Goal: Information Seeking & Learning: Learn about a topic

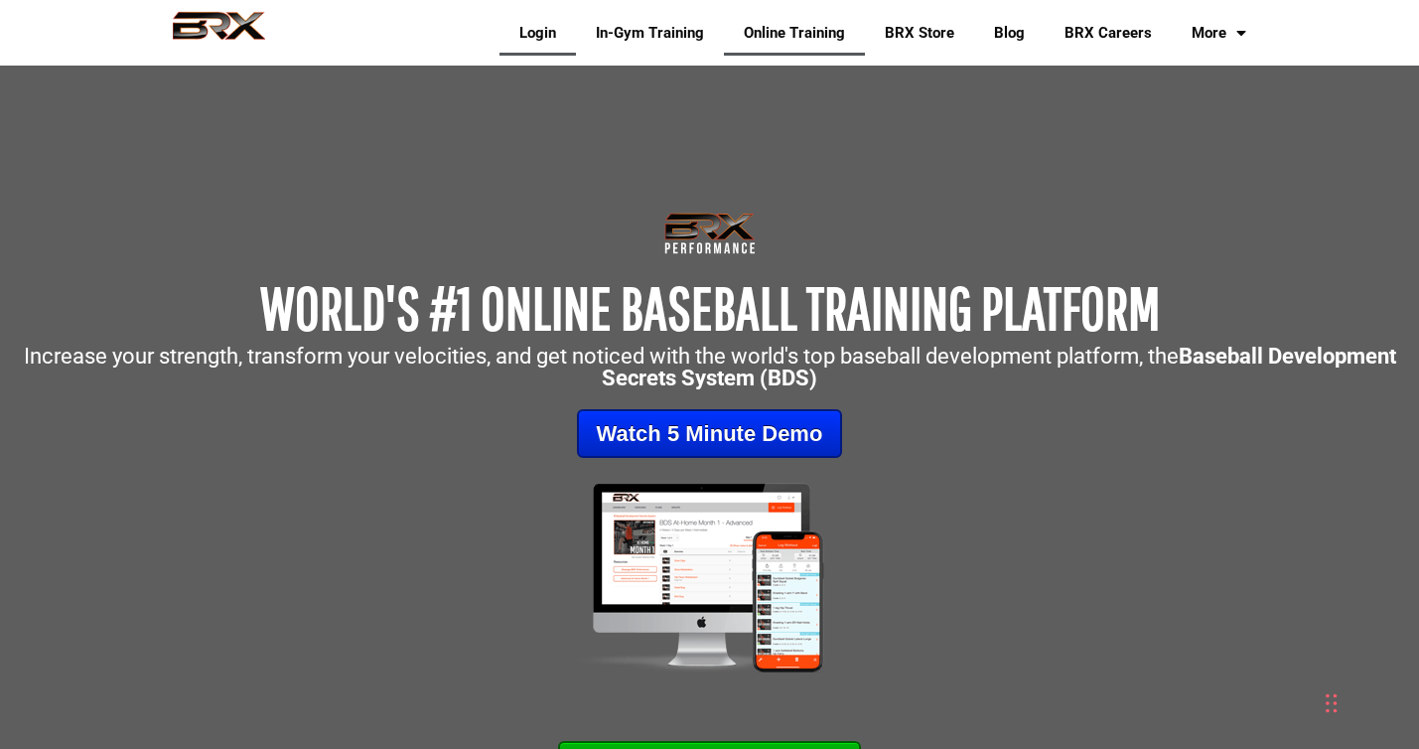
click at [505, 24] on link "Login" at bounding box center [538, 33] width 76 height 46
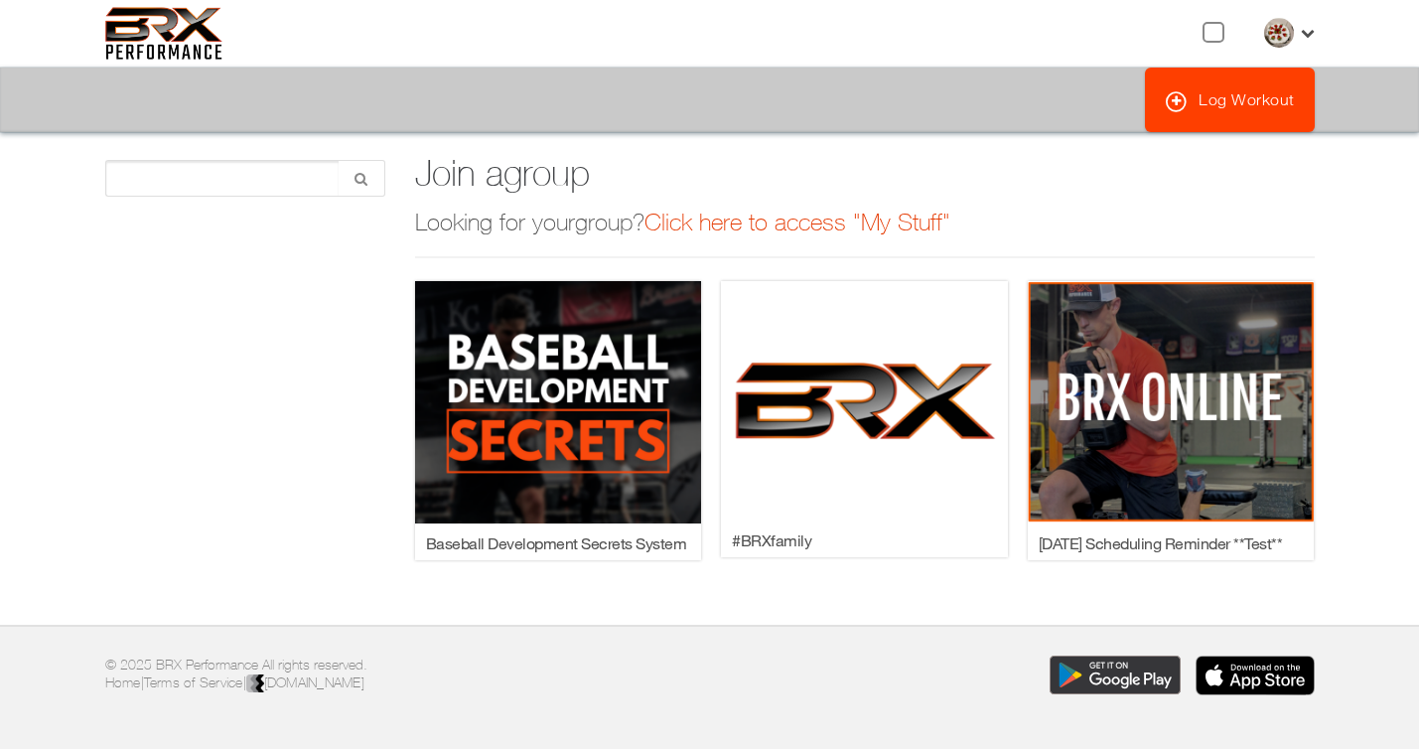
scroll to position [65, 0]
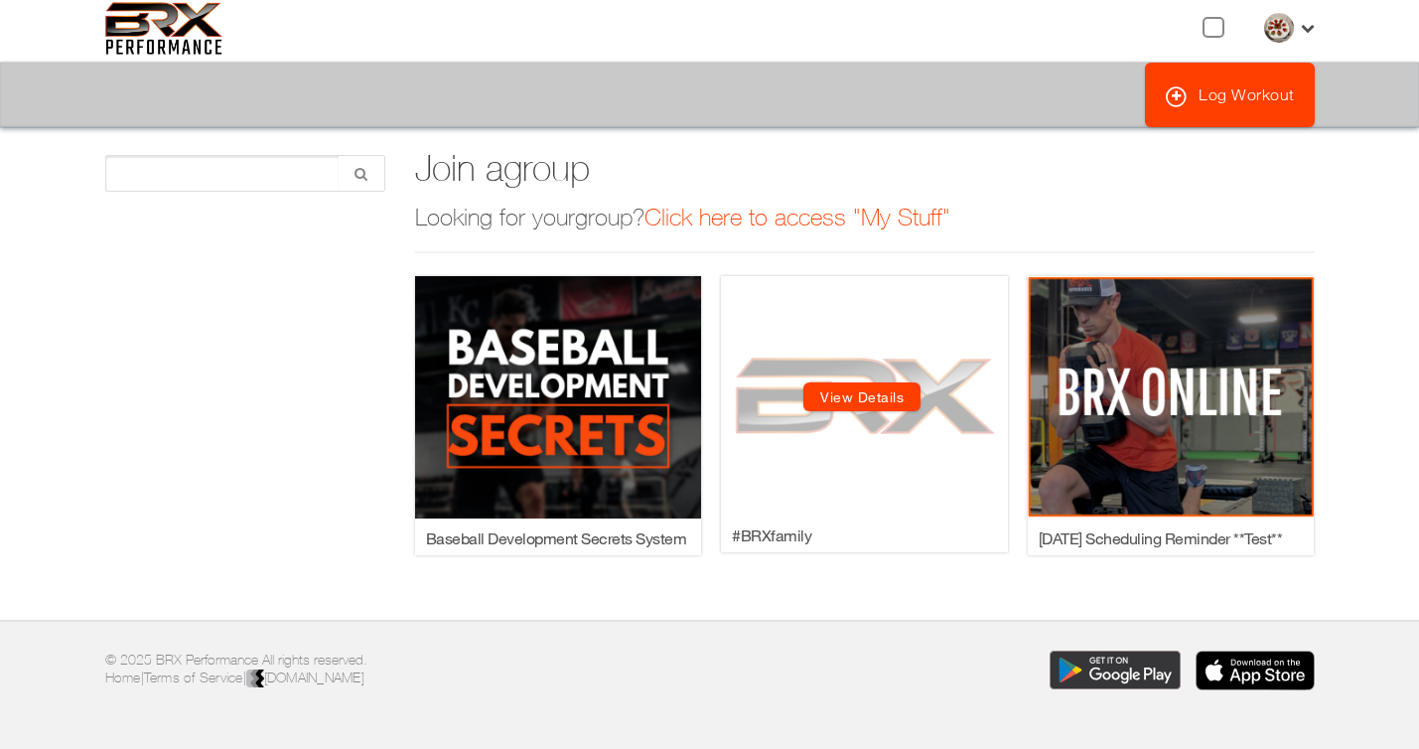
click at [894, 400] on link "View Details" at bounding box center [861, 396] width 117 height 29
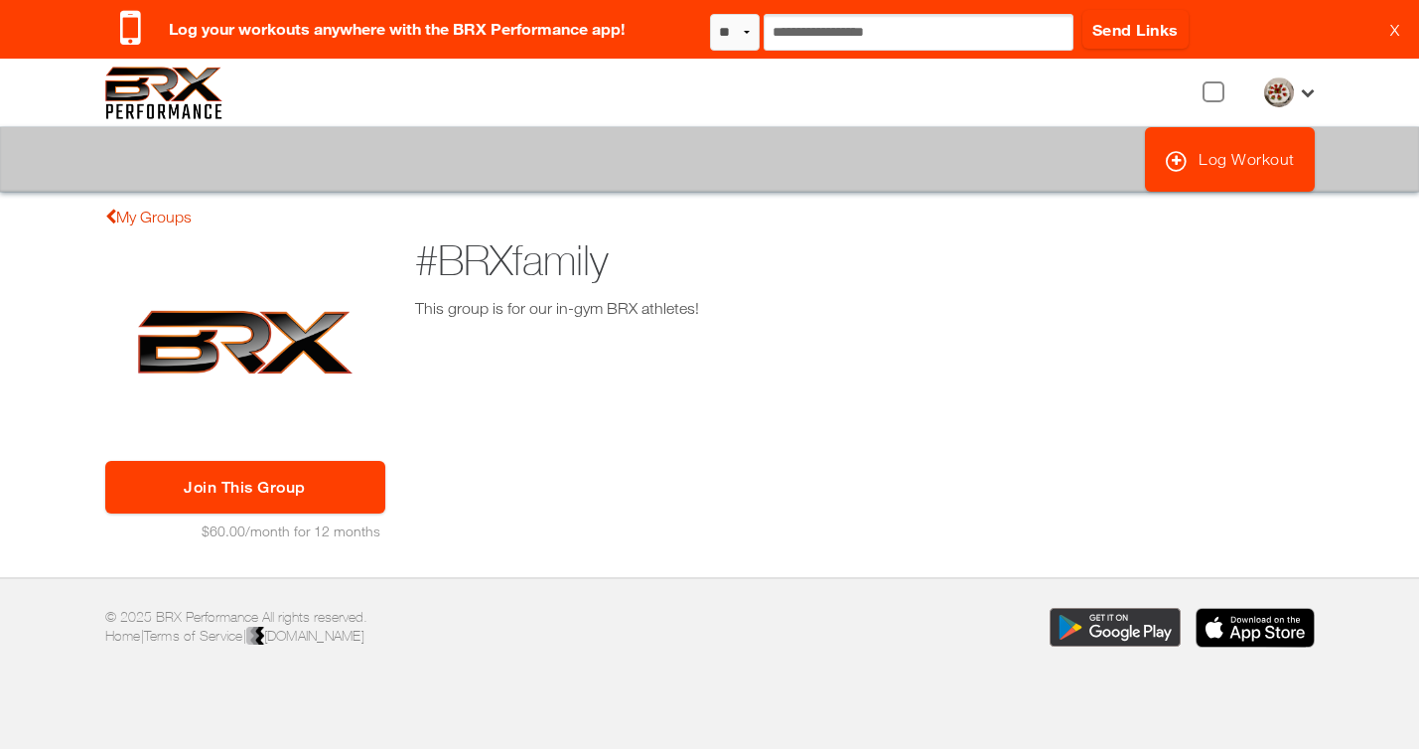
click at [115, 215] on link "My Groups" at bounding box center [148, 217] width 86 height 18
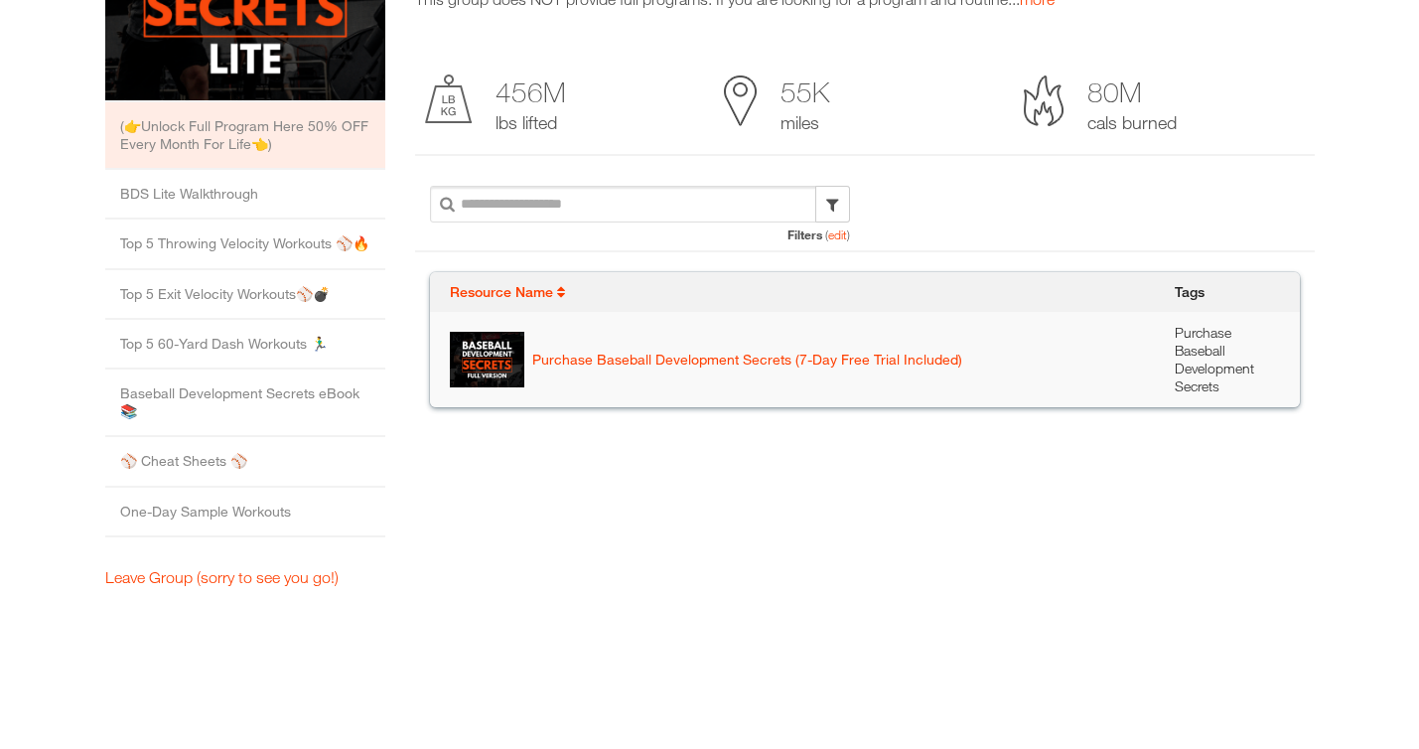
scroll to position [383, 0]
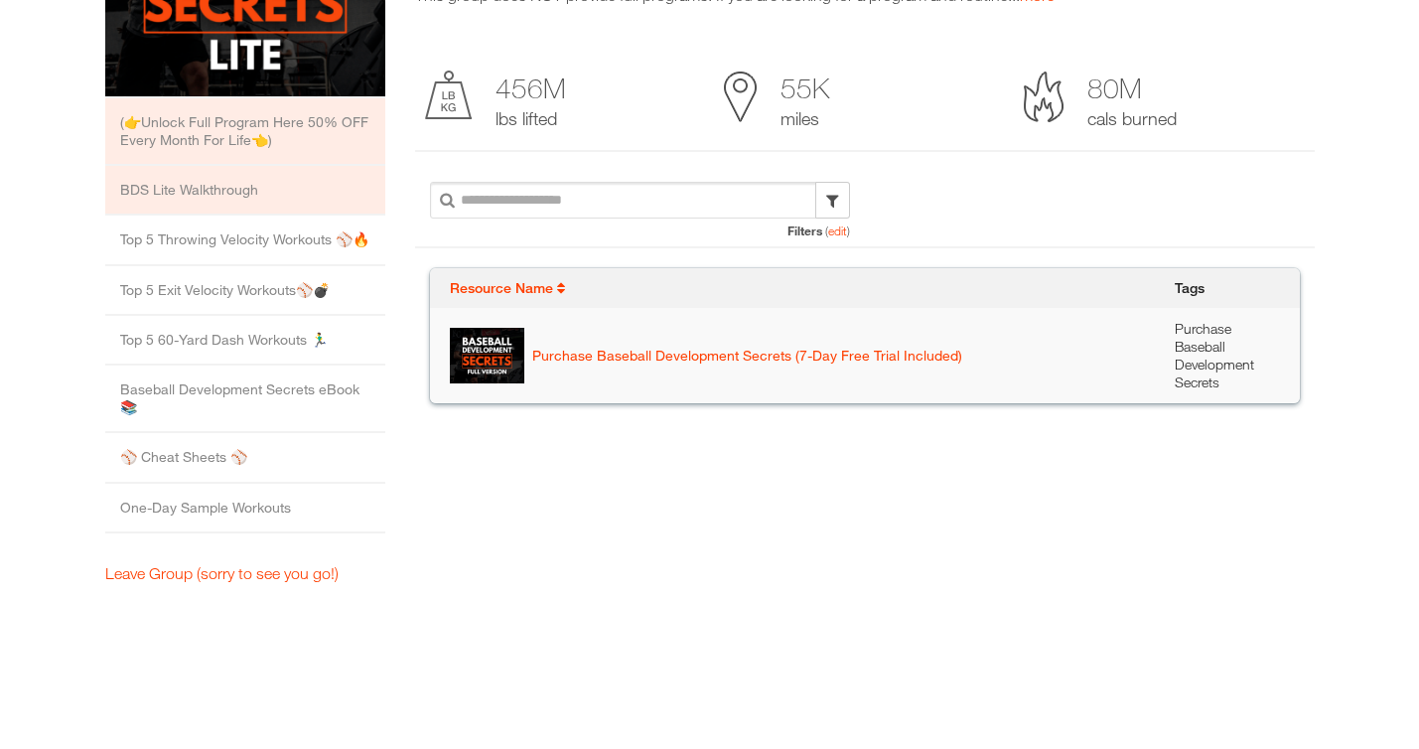
click at [168, 199] on li "BDS Lite Walkthrough" at bounding box center [245, 191] width 280 height 50
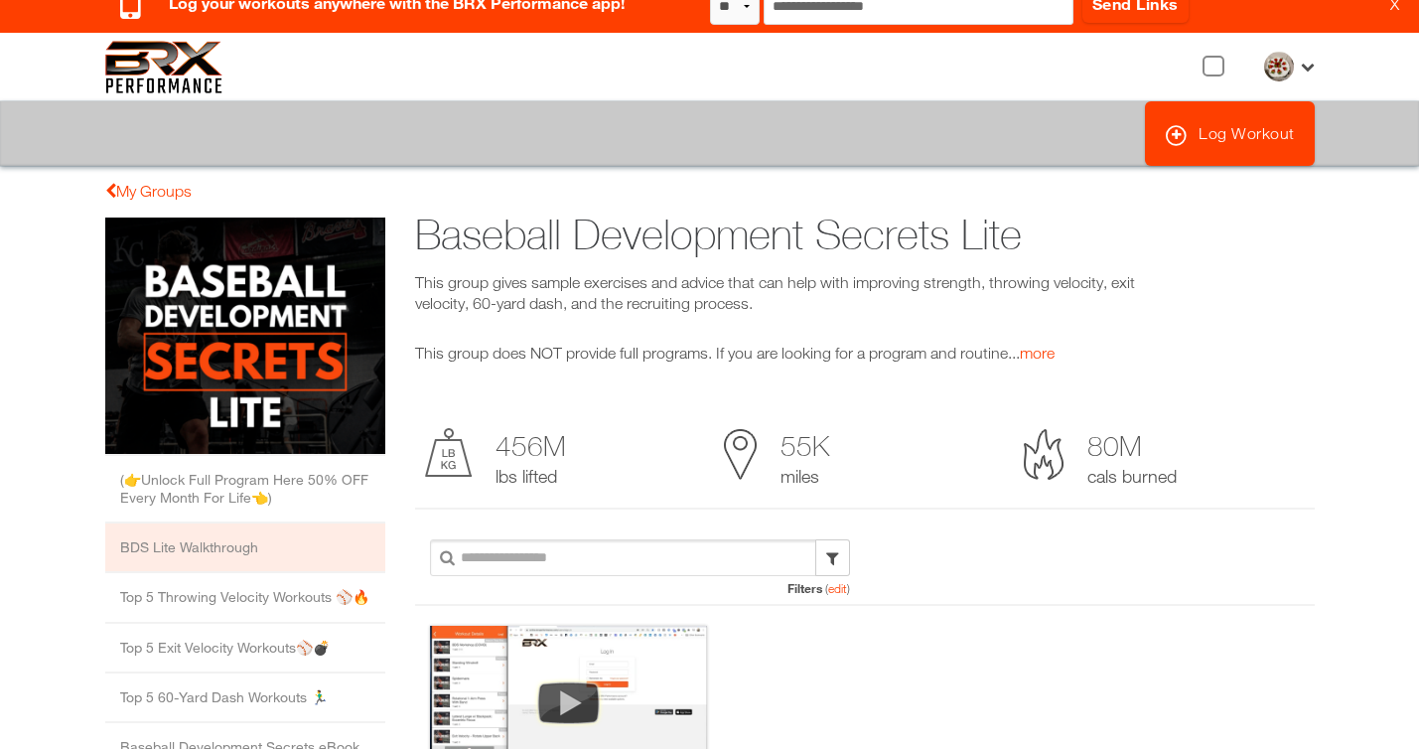
scroll to position [0, 0]
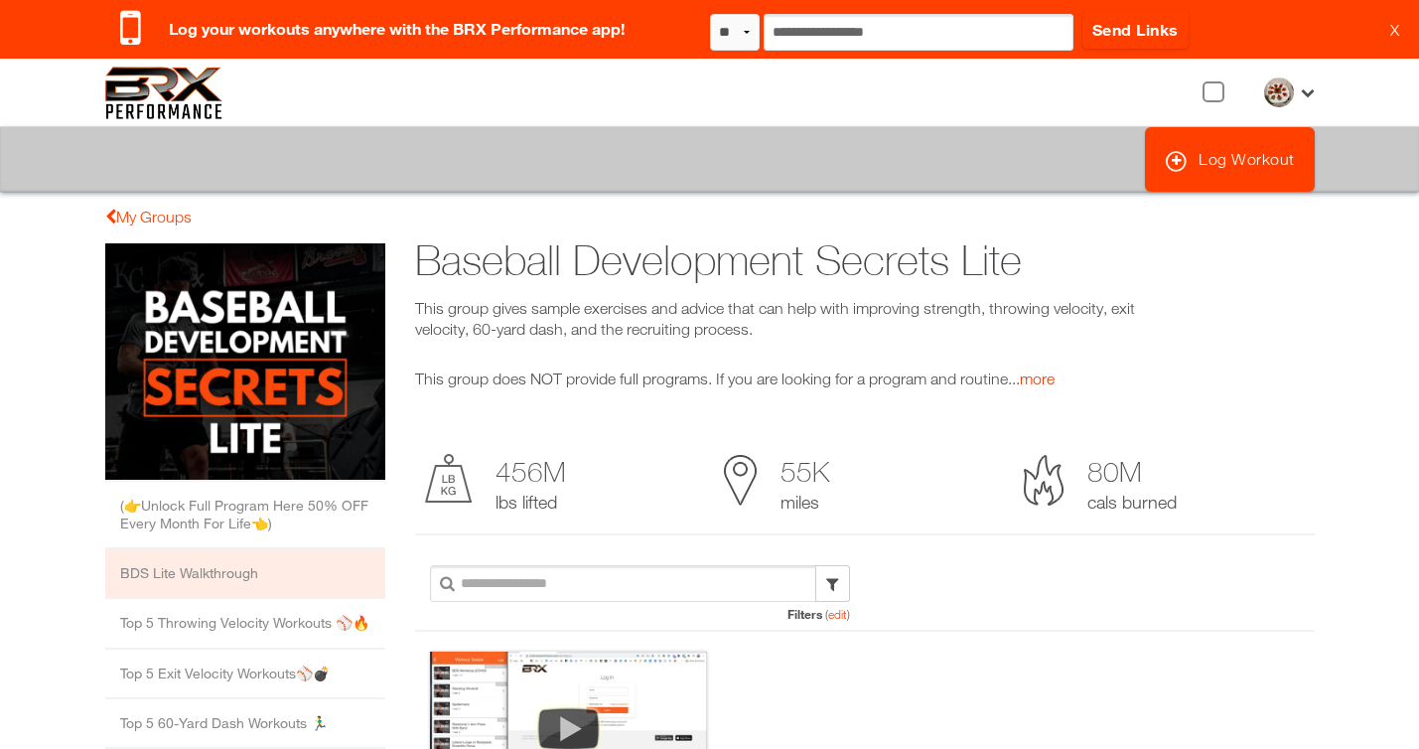
click at [1046, 373] on link "more" at bounding box center [1037, 378] width 35 height 18
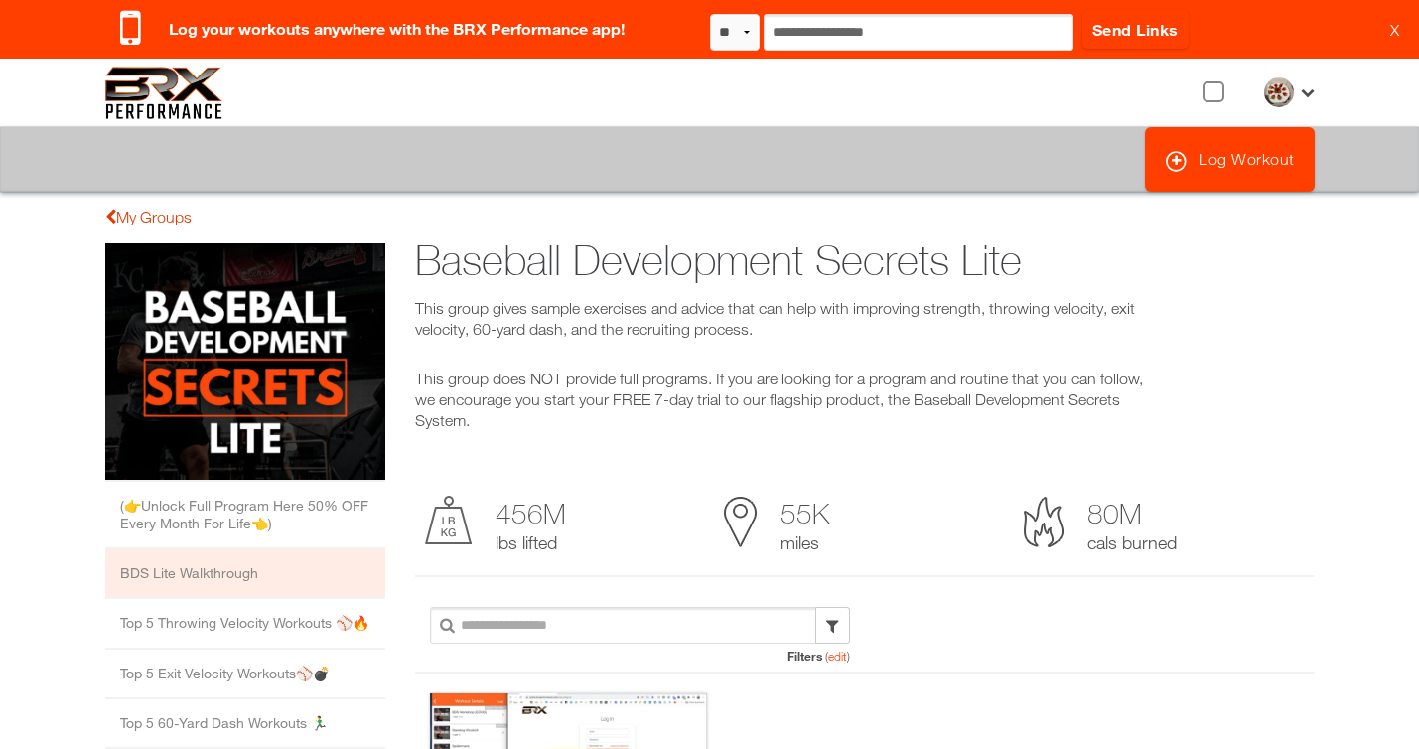
click at [156, 217] on link "My Groups" at bounding box center [148, 217] width 86 height 18
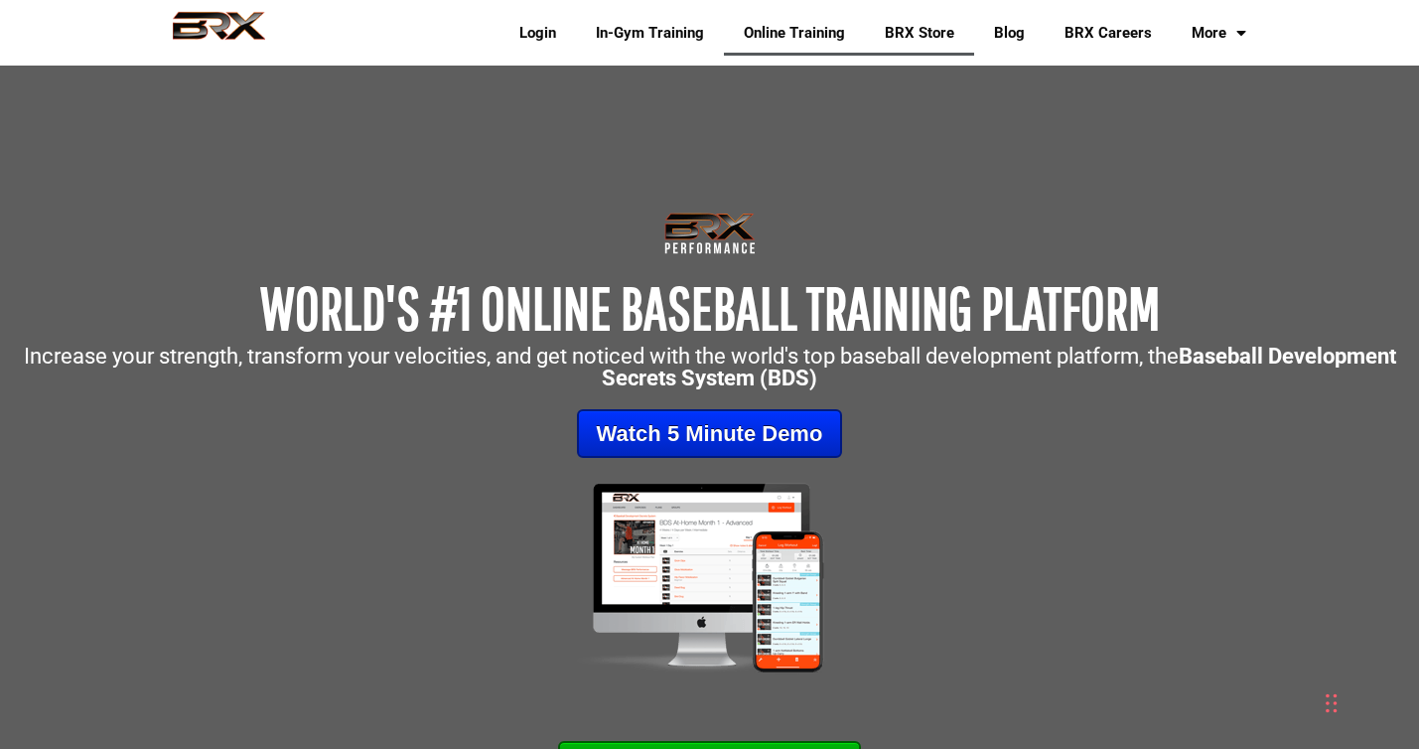
click at [906, 44] on link "BRX Store" at bounding box center [919, 33] width 109 height 46
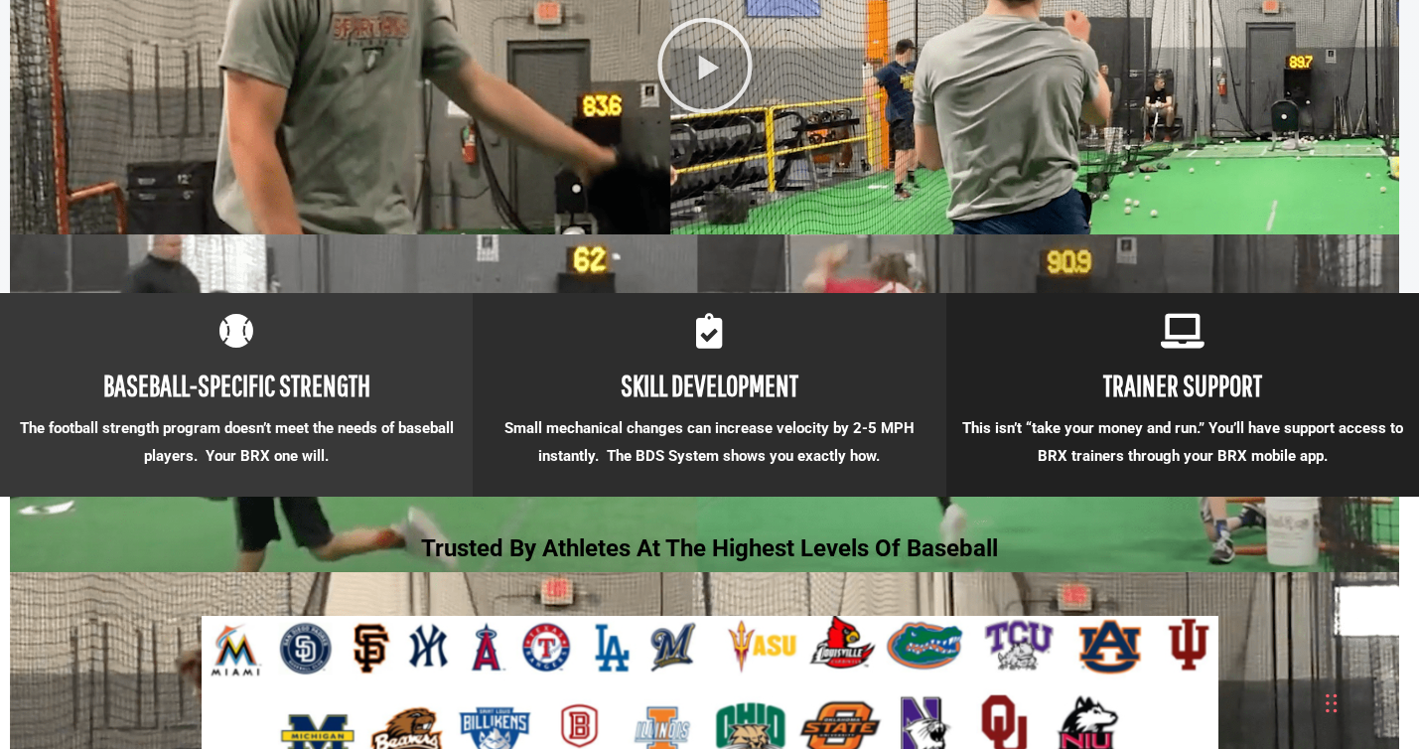
scroll to position [1716, 0]
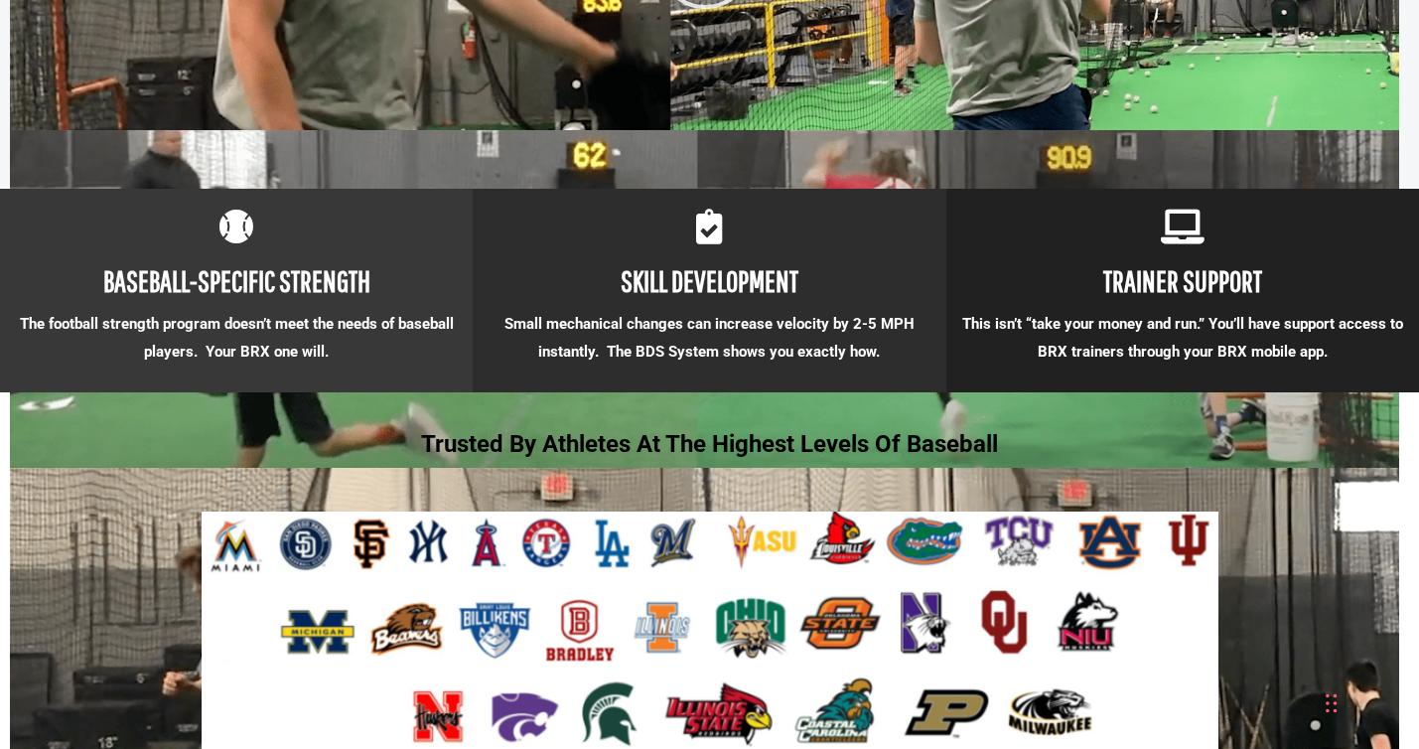
click at [711, 228] on icon at bounding box center [709, 226] width 35 height 35
click at [718, 301] on p "SKILL DEVELOPMENT" at bounding box center [709, 281] width 473 height 56
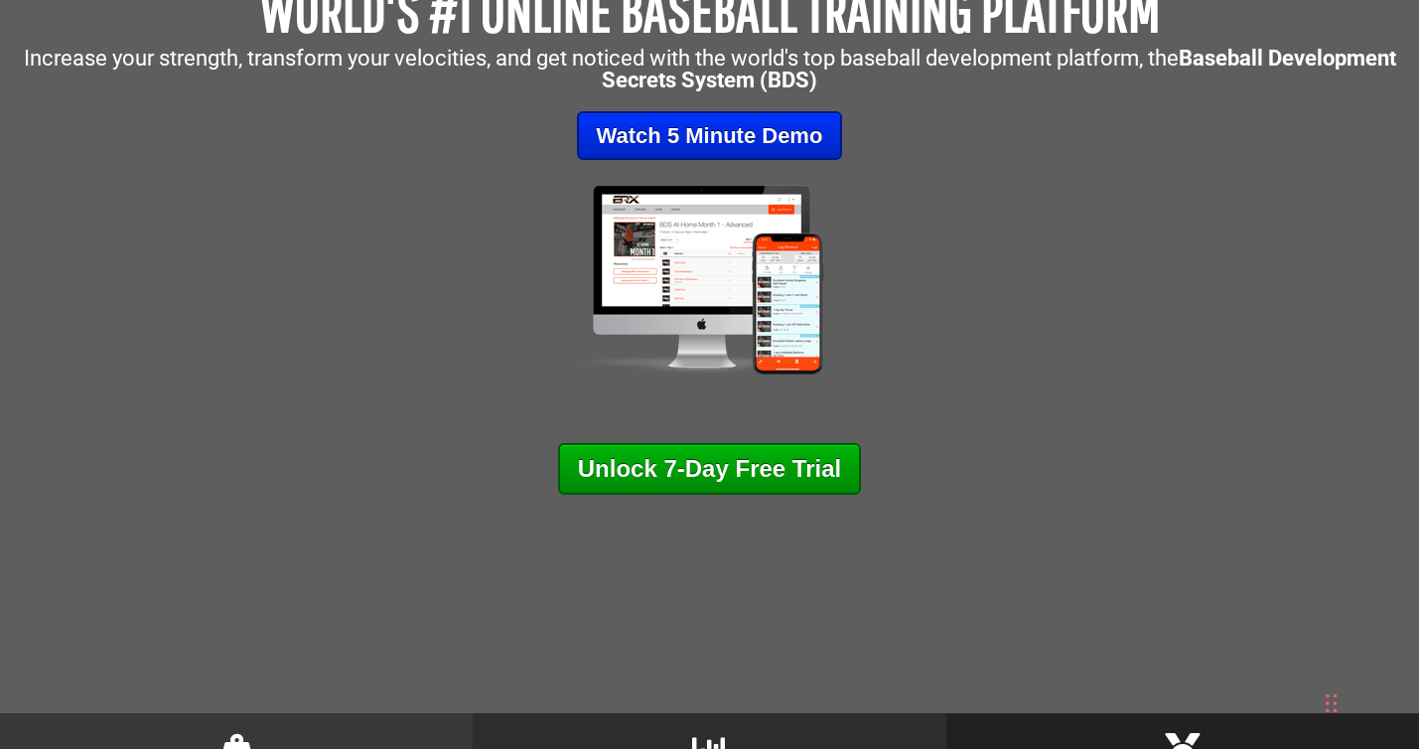
scroll to position [0, 0]
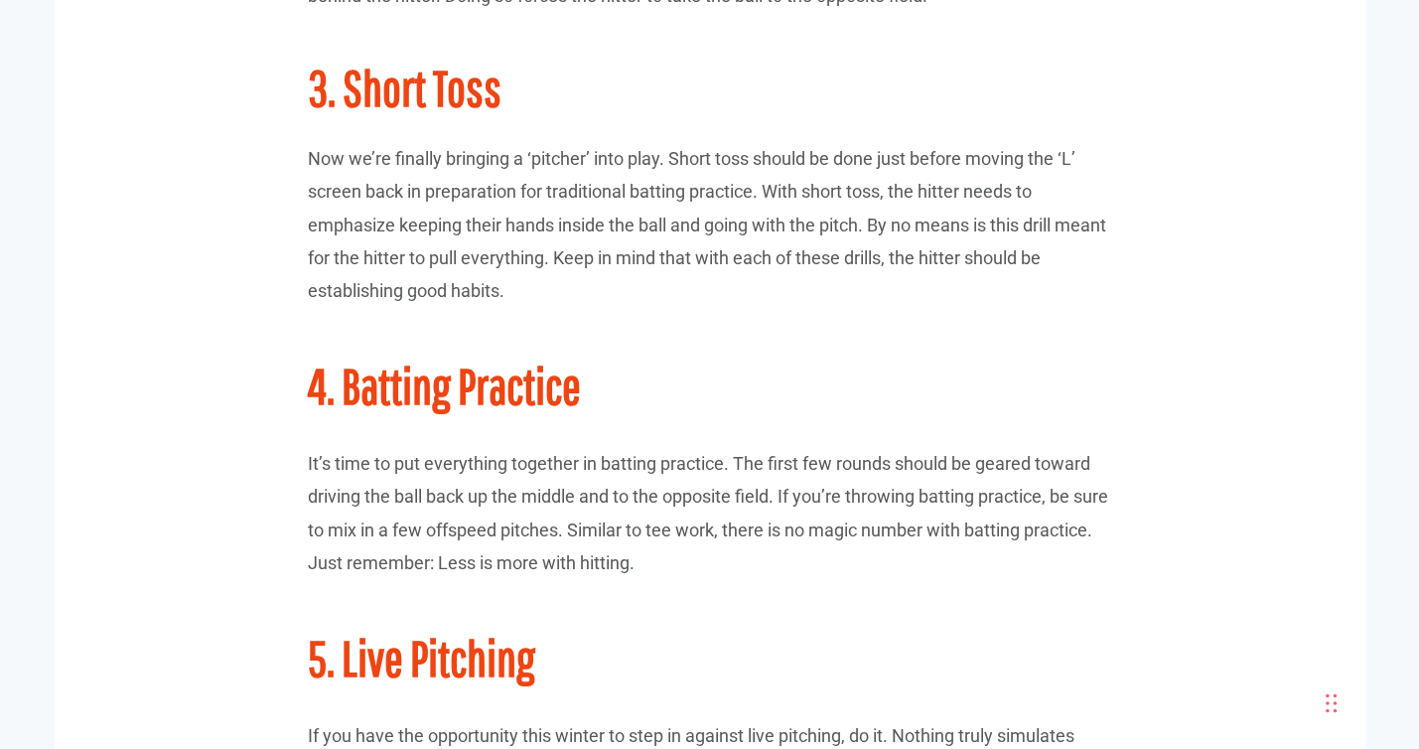
scroll to position [2073, 0]
